Goal: Information Seeking & Learning: Learn about a topic

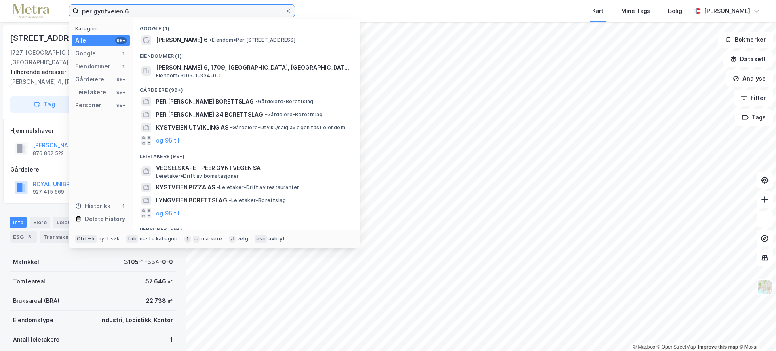
drag, startPoint x: 135, startPoint y: 13, endPoint x: 83, endPoint y: 13, distance: 52.2
click at [83, 13] on input "per gyntveien 6" at bounding box center [182, 11] width 206 height 12
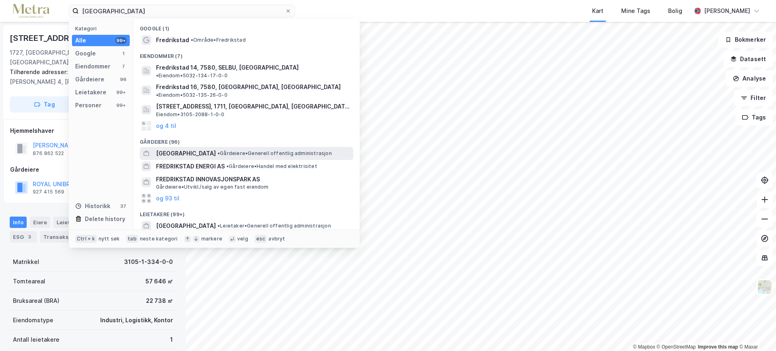
click at [194, 148] on span "[GEOGRAPHIC_DATA]" at bounding box center [186, 153] width 60 height 10
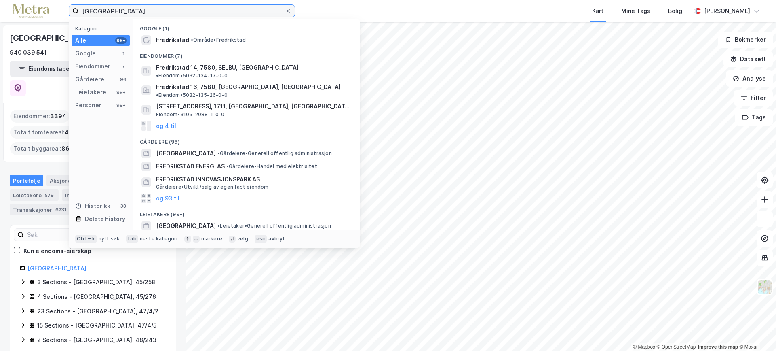
drag, startPoint x: 119, startPoint y: 10, endPoint x: 70, endPoint y: 9, distance: 49.3
click at [70, 9] on label "[GEOGRAPHIC_DATA]" at bounding box center [182, 10] width 226 height 13
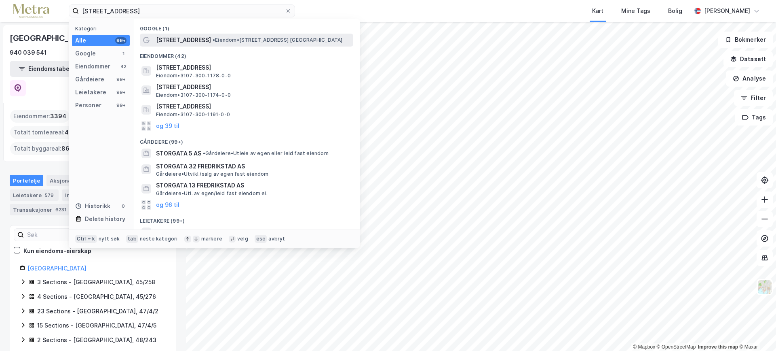
click at [167, 42] on span "[STREET_ADDRESS]" at bounding box center [183, 40] width 55 height 10
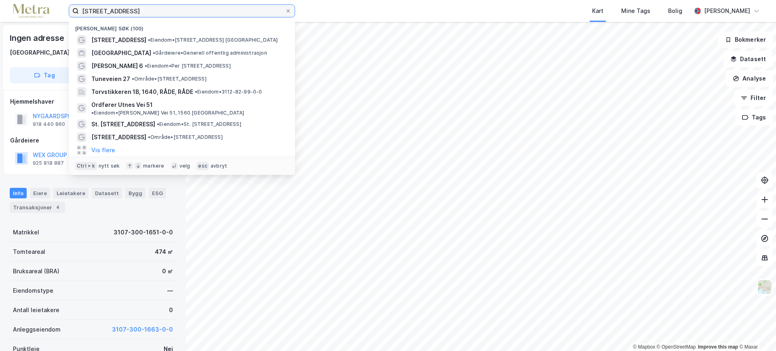
drag, startPoint x: 152, startPoint y: 14, endPoint x: 67, endPoint y: 15, distance: 84.9
click at [67, 15] on div "[STREET_ADDRESS] fredrikstad Nylige søk (100) [STREET_ADDRESS] • Eiendom • [STR…" at bounding box center [388, 11] width 776 height 22
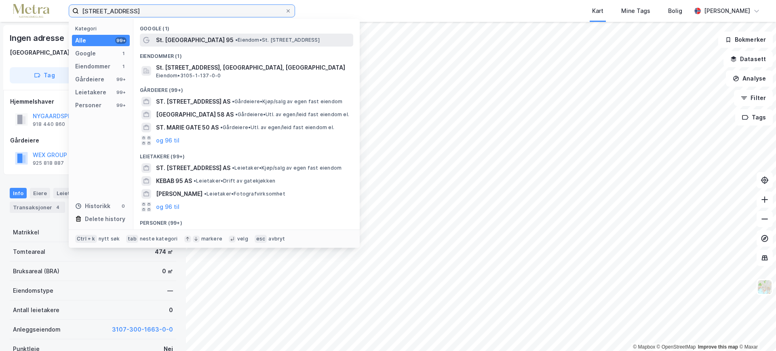
type input "[STREET_ADDRESS]"
click at [175, 38] on span "St. [GEOGRAPHIC_DATA] 95" at bounding box center [195, 40] width 78 height 10
